Goal: Task Accomplishment & Management: Manage account settings

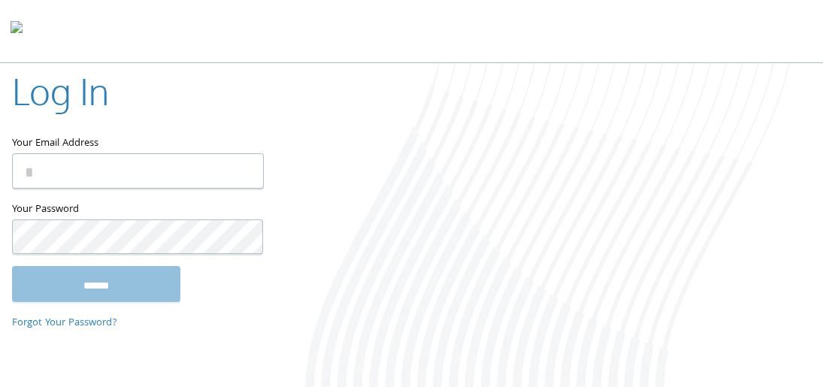
type input "**********"
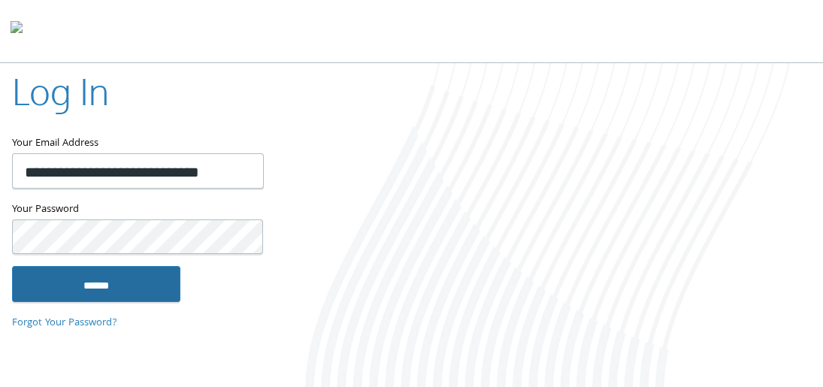
click at [113, 287] on input "******" at bounding box center [96, 284] width 168 height 36
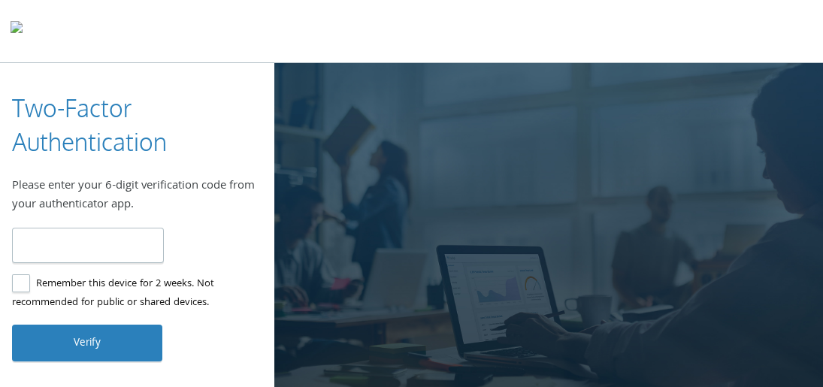
type input "******"
